Goal: Task Accomplishment & Management: Use online tool/utility

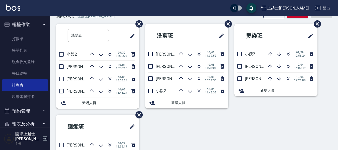
scroll to position [25, 0]
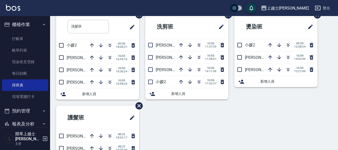
click at [198, 45] on icon "button" at bounding box center [199, 44] width 3 height 2
click at [286, 44] on icon "button" at bounding box center [288, 45] width 6 height 6
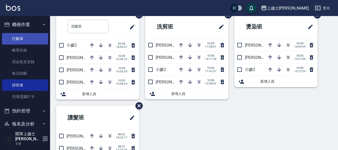
click at [24, 37] on link "打帳單" at bounding box center [25, 39] width 46 height 12
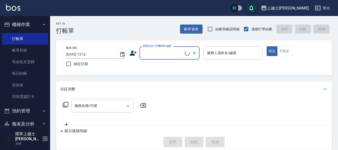
click at [149, 55] on input "顧客姓名/手機號碼/編號" at bounding box center [163, 53] width 43 height 9
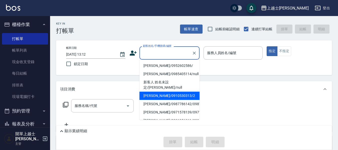
click at [163, 92] on li "[PERSON_NAME]/0910530313/2" at bounding box center [169, 96] width 60 height 8
type input "[PERSON_NAME]/0910530313/2"
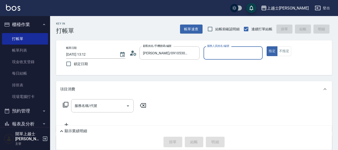
type input "小媛-2"
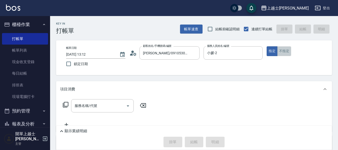
click at [286, 52] on button "不指定" at bounding box center [284, 51] width 14 height 10
click at [95, 106] on div "服務名稱/代號 服務名稱/代號" at bounding box center [102, 105] width 63 height 13
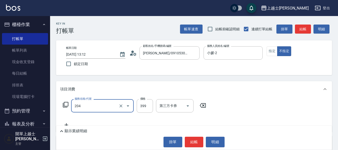
type input "A級洗+剪(204)"
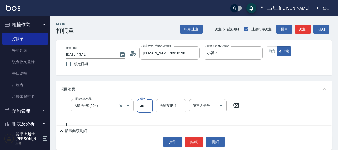
type input "400"
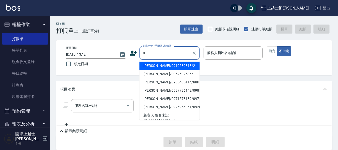
click at [166, 66] on li "[PERSON_NAME]/0910530313/2" at bounding box center [169, 66] width 60 height 8
type input "[PERSON_NAME]/0910530313/2"
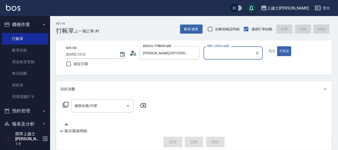
type input "小媛-2"
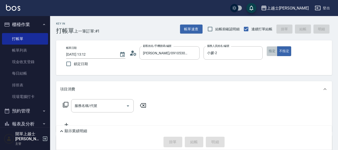
click at [275, 52] on button "指定" at bounding box center [271, 51] width 11 height 10
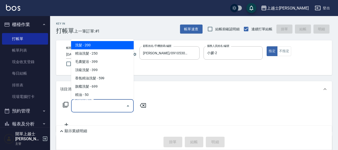
click at [93, 108] on input "服務名稱/代號" at bounding box center [98, 105] width 51 height 9
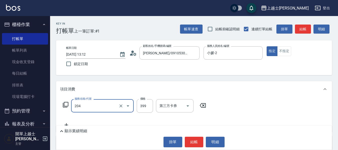
type input "A級洗+剪(204)"
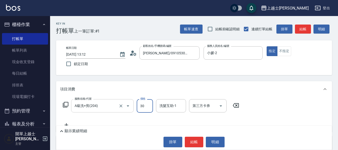
type input "300"
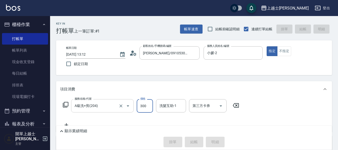
type input "[DATE] 13:13"
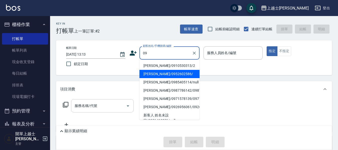
type input "[PERSON_NAME]/0952602586/"
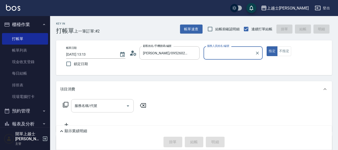
type input "[PERSON_NAME]-12"
click at [266, 46] on button "指定" at bounding box center [271, 51] width 11 height 10
type button "true"
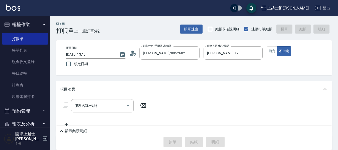
click at [181, 150] on html "上越士林 登出 櫃檯作業 打帳單 帳單列表 現金收支登錄 每日結帳 排班表 現場電腦打卡 預約管理 預約管理 單日預約紀錄 單週預約紀錄 報表及分析 報表目錄…" at bounding box center [169, 111] width 338 height 223
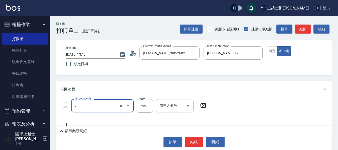
type input "B級洗+剪(203)"
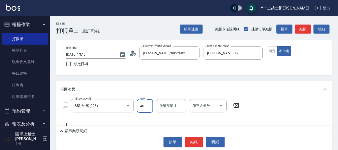
type input "400"
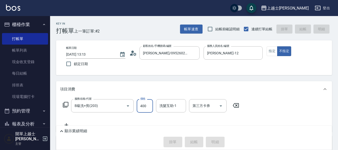
type input "[DATE] 13:19"
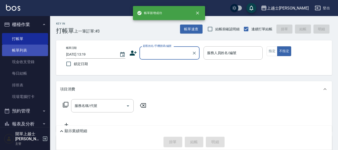
click at [24, 51] on link "帳單列表" at bounding box center [25, 51] width 46 height 12
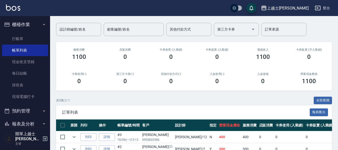
scroll to position [26, 0]
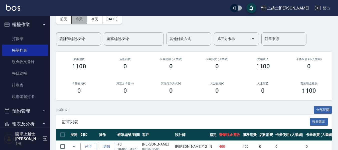
click at [77, 20] on button "昨天" at bounding box center [80, 19] width 16 height 9
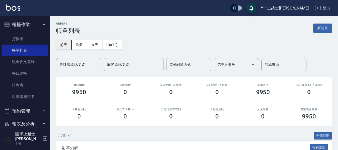
click at [60, 44] on button "前天" at bounding box center [64, 44] width 16 height 9
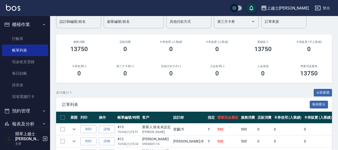
scroll to position [21, 0]
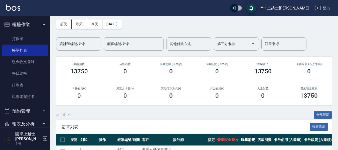
click at [93, 31] on div "[DATE] [DATE] [DATE] [DATE] 設計師編號/姓名 設計師編號/姓名 顧客編號/姓名 顧客編號/姓名 其他付款方式 其他付款方式 第三方…" at bounding box center [194, 32] width 276 height 37
click at [93, 30] on div "[DATE] [DATE] [DATE] [DATE] 設計師編號/姓名 設計師編號/姓名 顧客編號/姓名 顧客編號/姓名 其他付款方式 其他付款方式 第三方…" at bounding box center [194, 32] width 276 height 37
click at [93, 28] on button "今天" at bounding box center [95, 24] width 16 height 9
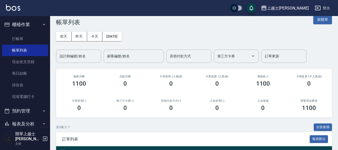
scroll to position [25, 0]
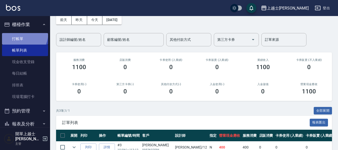
click at [19, 33] on link "打帳單" at bounding box center [25, 39] width 46 height 12
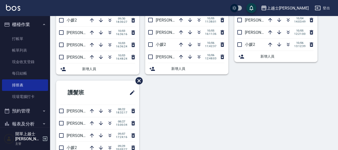
scroll to position [25, 0]
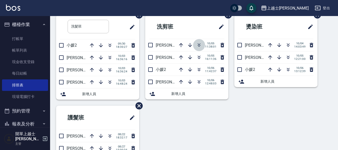
drag, startPoint x: 198, startPoint y: 43, endPoint x: 101, endPoint y: 49, distance: 97.0
click at [198, 43] on icon "button" at bounding box center [199, 45] width 6 height 6
